Goal: Navigation & Orientation: Find specific page/section

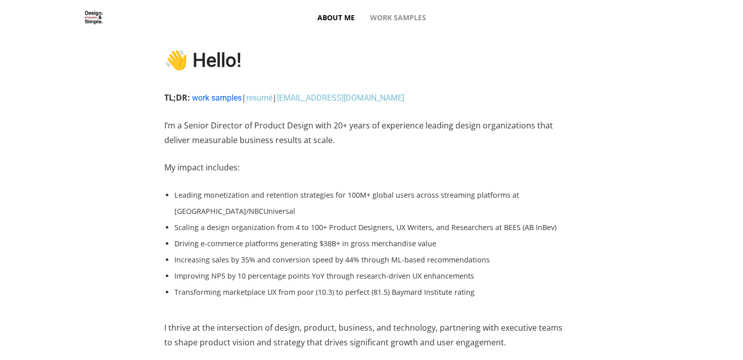
click at [216, 99] on link "work samples" at bounding box center [217, 98] width 50 height 10
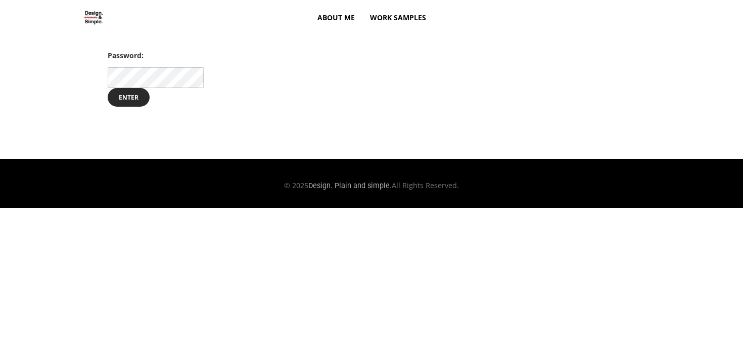
click at [340, 16] on span "About Me" at bounding box center [336, 17] width 37 height 36
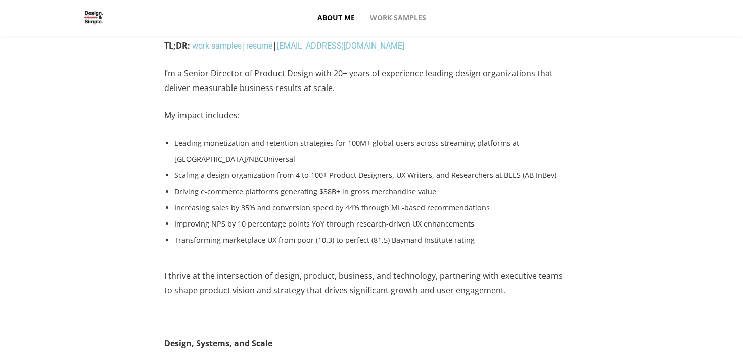
scroll to position [53, 0]
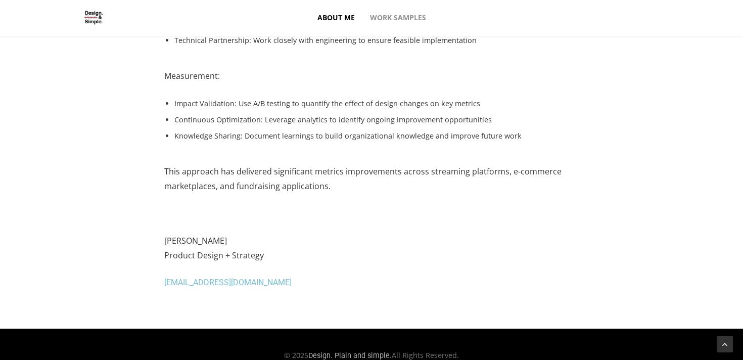
scroll to position [1209, 0]
